Goal: Information Seeking & Learning: Learn about a topic

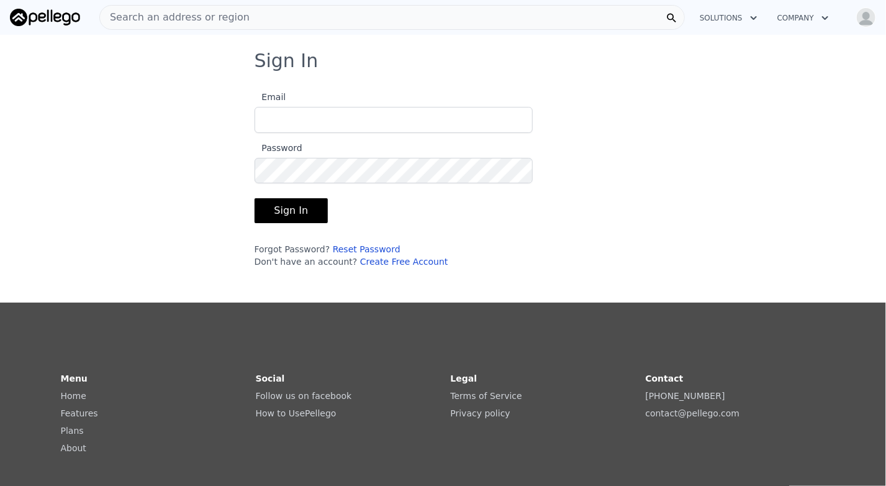
type input "[EMAIL_ADDRESS][DOMAIN_NAME]"
click at [304, 204] on button "Sign In" at bounding box center [292, 210] width 74 height 25
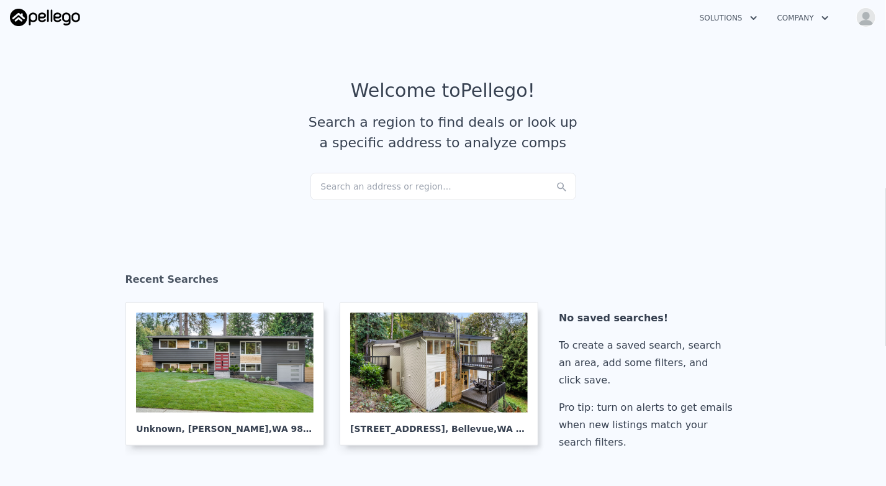
click at [353, 183] on div "Search an address or region..." at bounding box center [444, 186] width 266 height 27
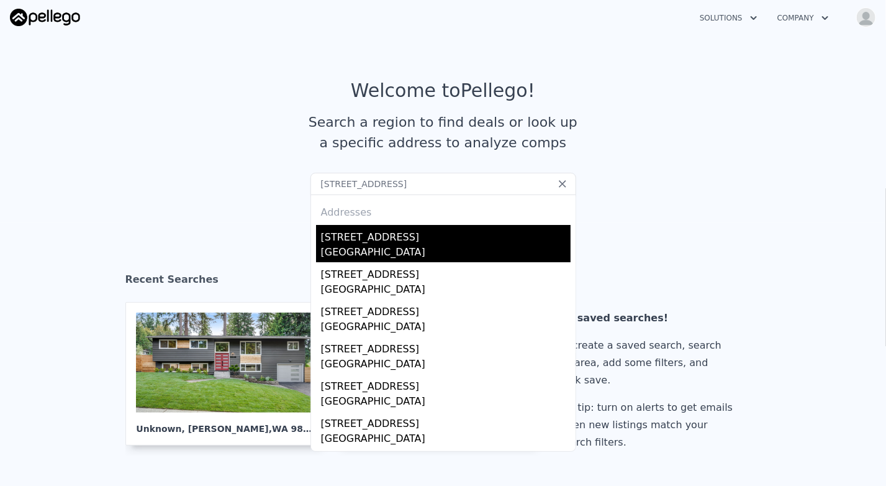
type input "[STREET_ADDRESS]"
click at [370, 240] on div "[STREET_ADDRESS]" at bounding box center [446, 235] width 250 height 20
